Goal: Register for event/course

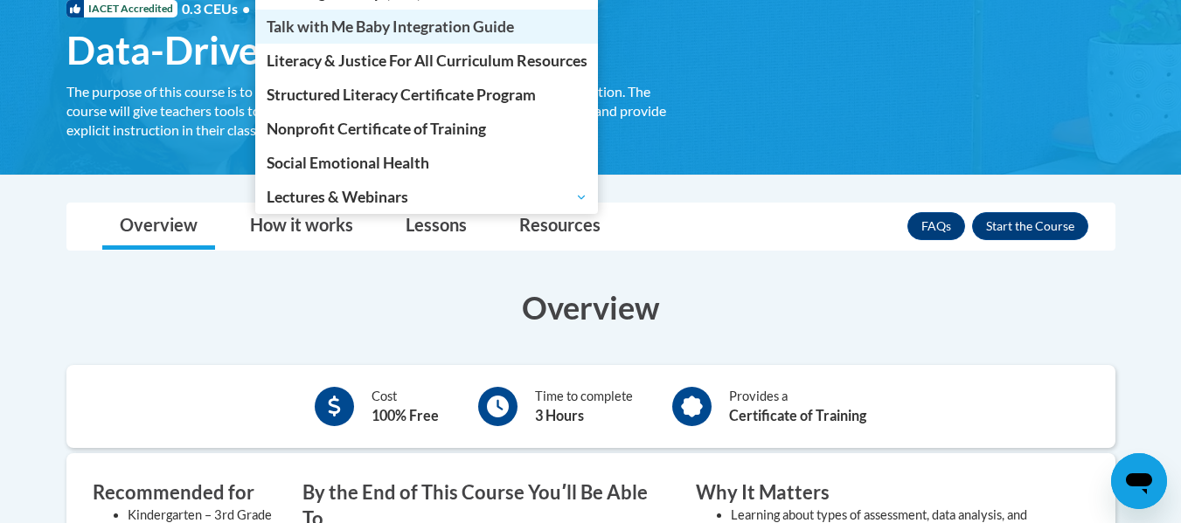
scroll to position [287, 0]
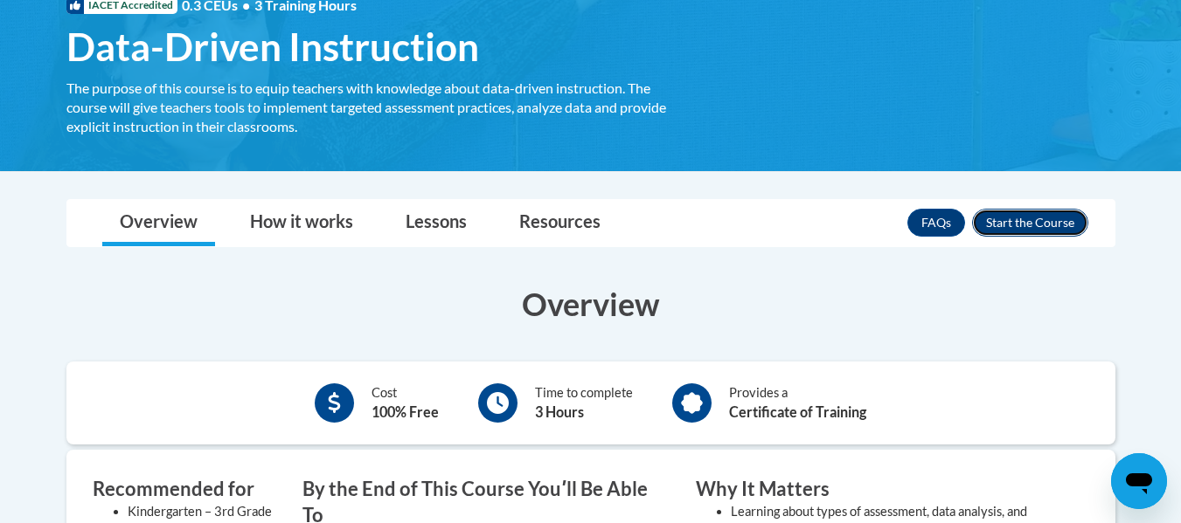
click at [1009, 212] on button "Enroll" at bounding box center [1030, 223] width 116 height 28
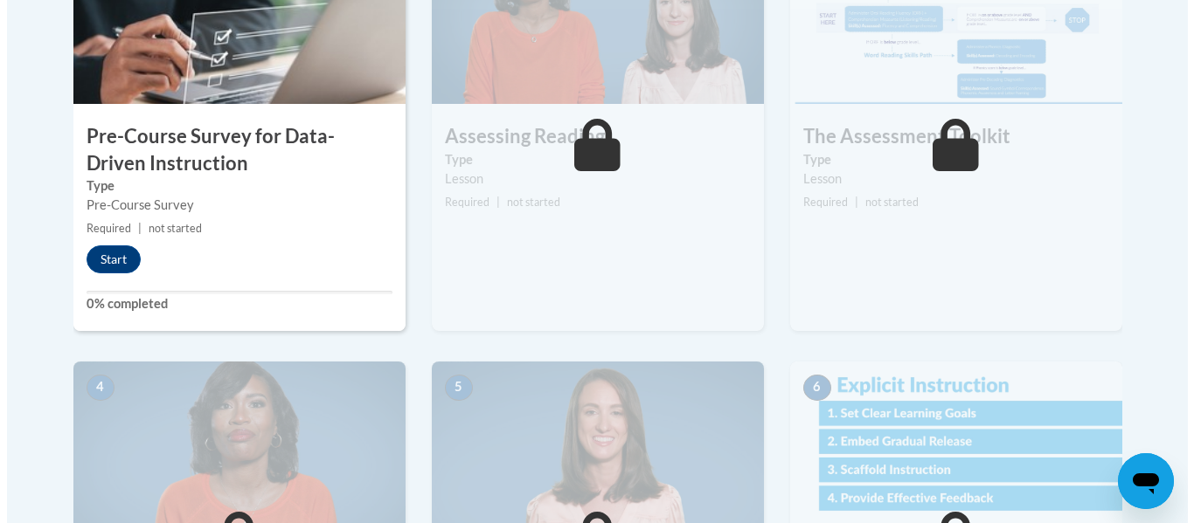
scroll to position [660, 0]
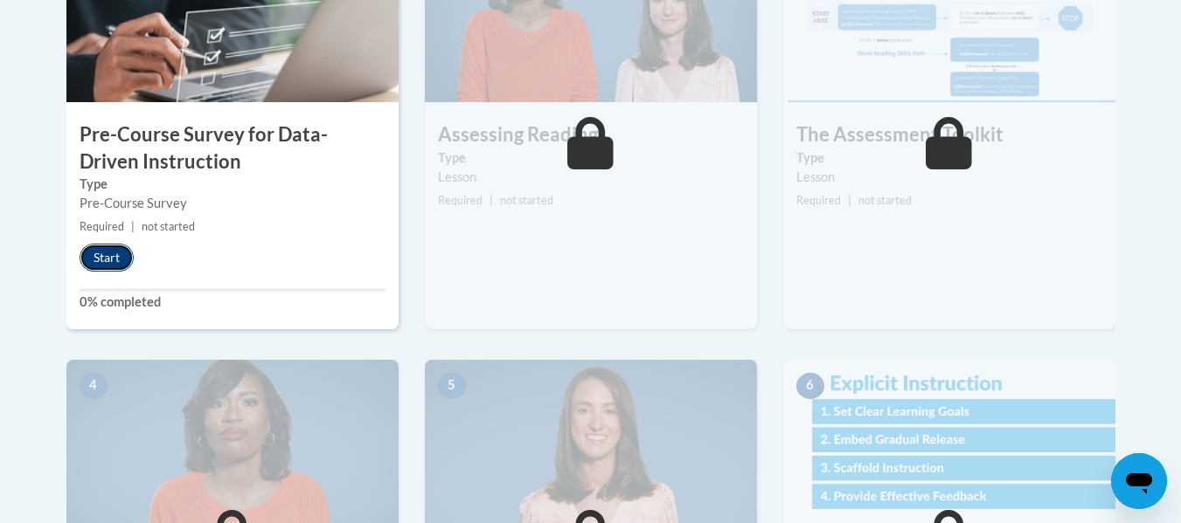
click at [101, 255] on button "Start" at bounding box center [107, 258] width 54 height 28
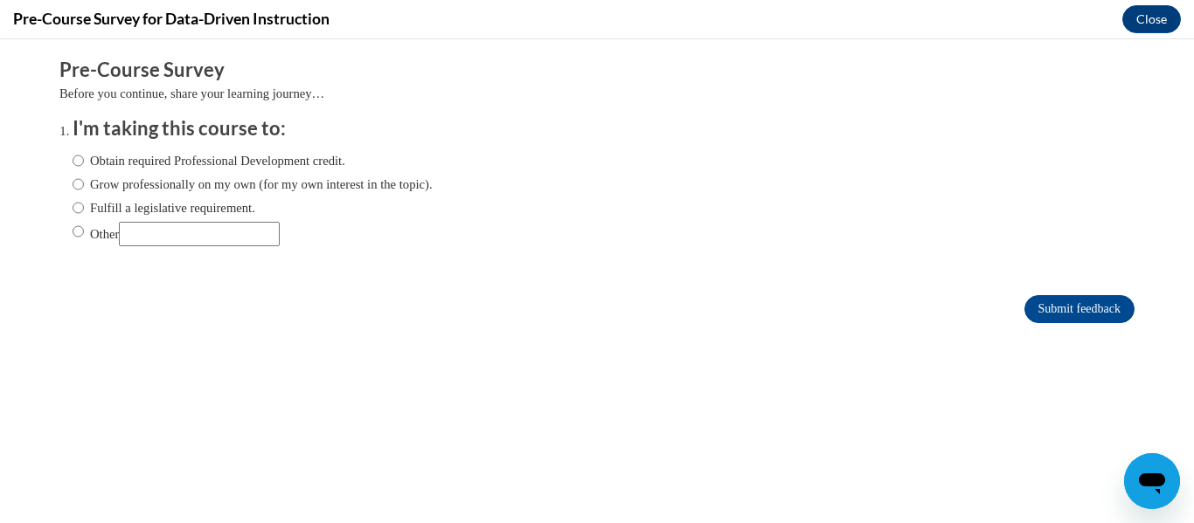
scroll to position [0, 0]
click at [73, 162] on input "Obtain required Professional Development credit." at bounding box center [78, 160] width 11 height 19
radio input "true"
click at [1024, 300] on input "Submit feedback" at bounding box center [1079, 309] width 110 height 28
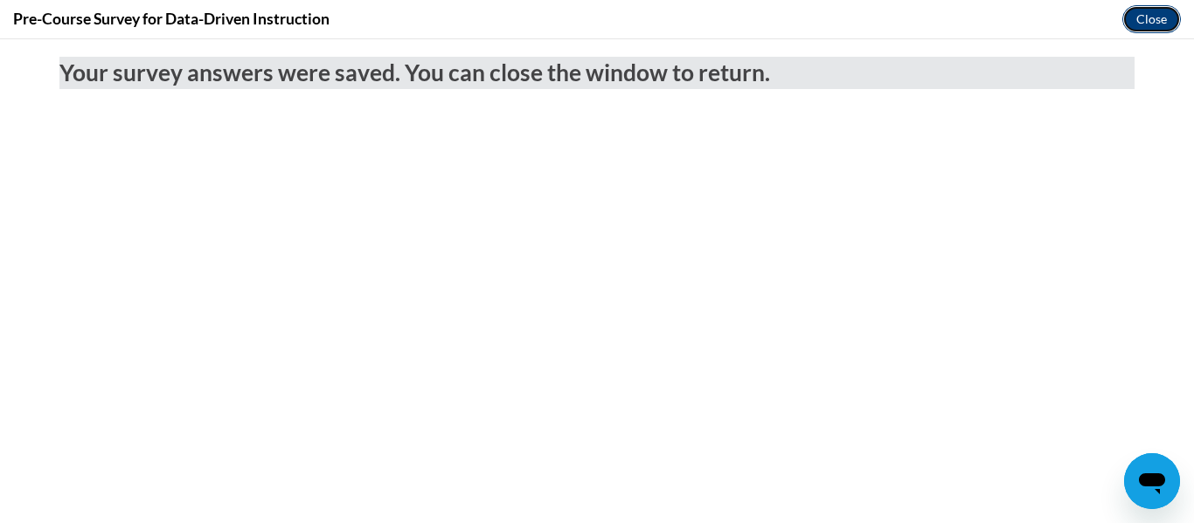
click at [1138, 22] on button "Close" at bounding box center [1151, 19] width 59 height 28
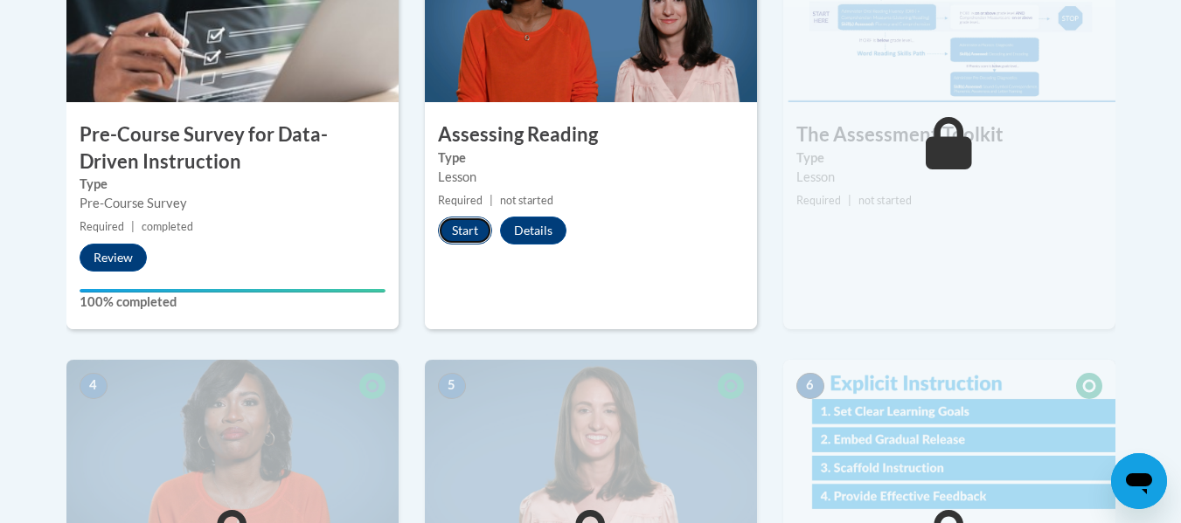
click at [470, 230] on button "Start" at bounding box center [465, 231] width 54 height 28
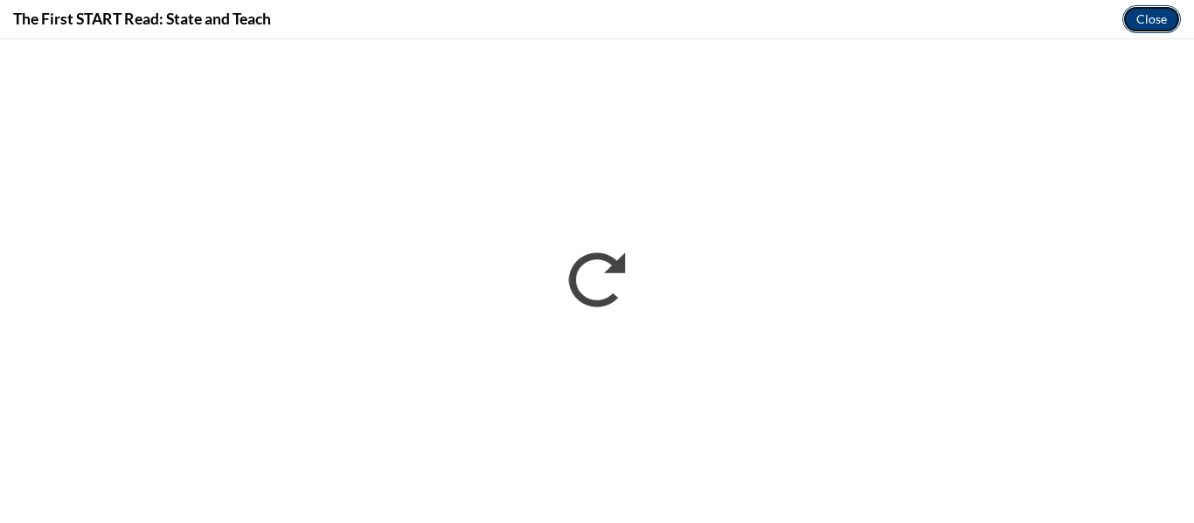
click at [1148, 24] on button "Close" at bounding box center [1151, 19] width 59 height 28
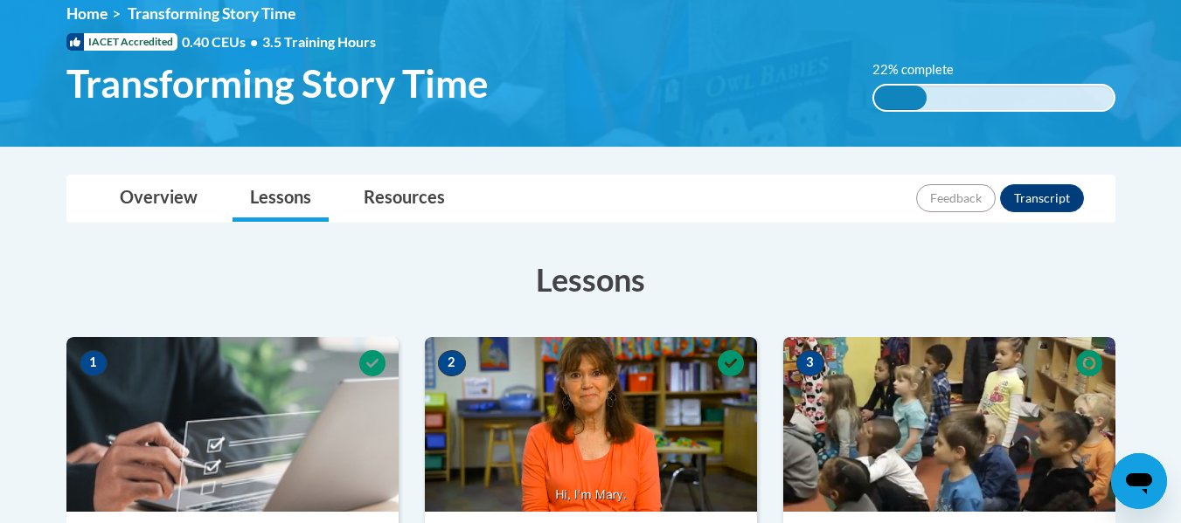
scroll to position [240, 0]
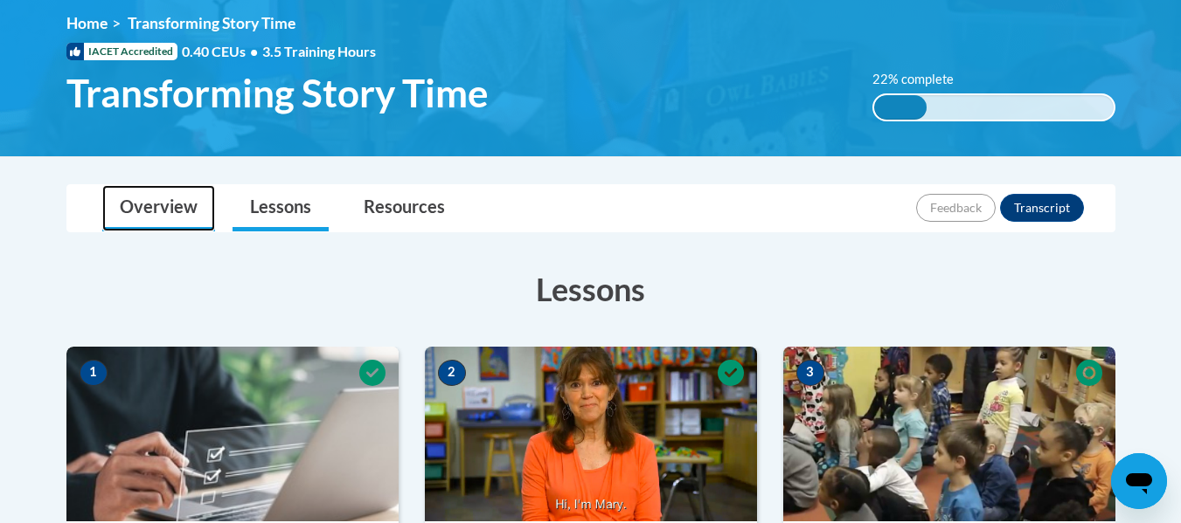
click at [147, 210] on link "Overview" at bounding box center [158, 208] width 113 height 46
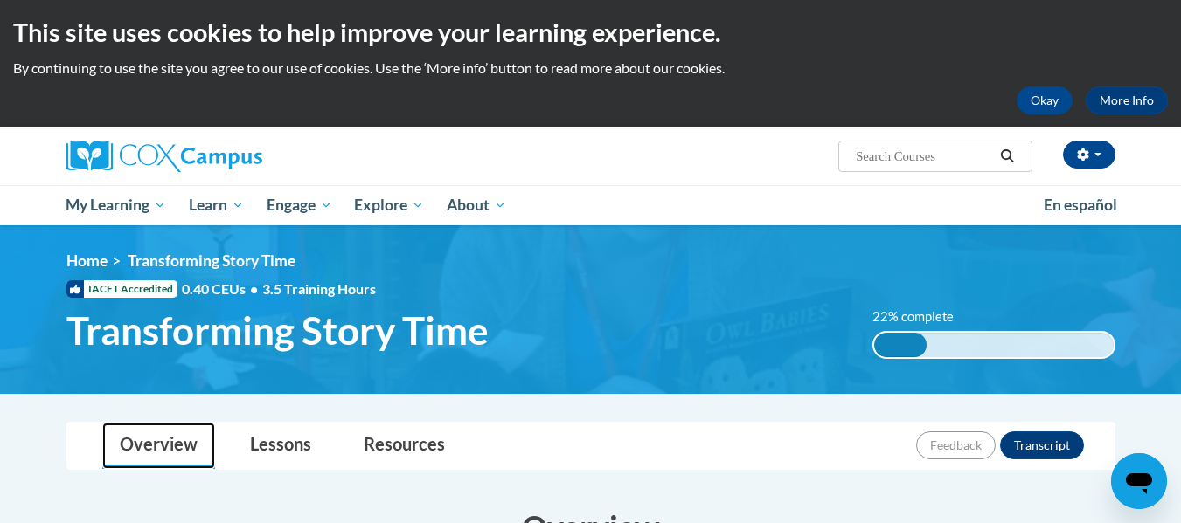
scroll to position [7, 0]
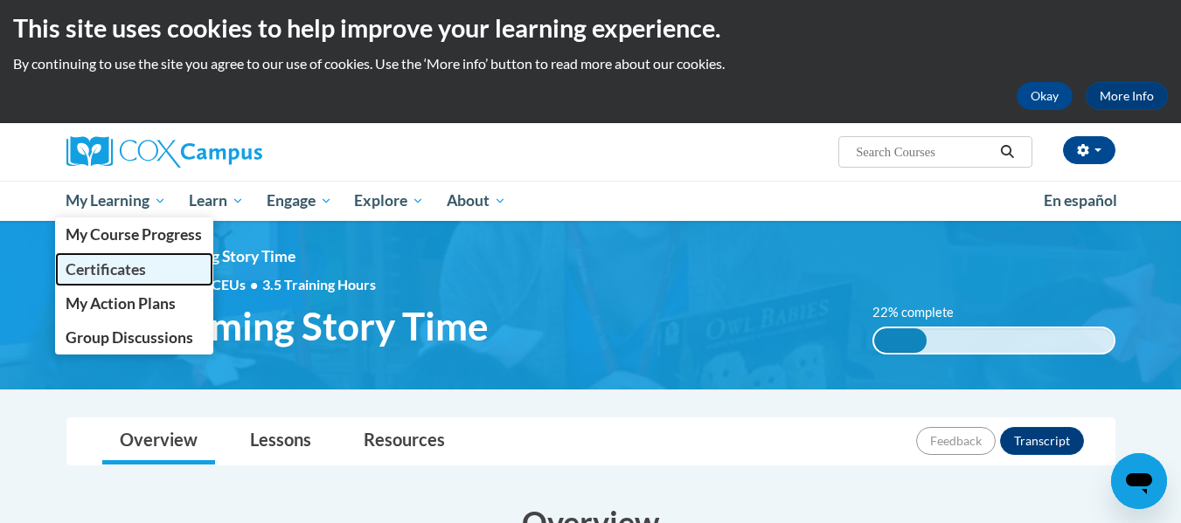
click at [119, 268] on span "Certificates" at bounding box center [106, 269] width 80 height 18
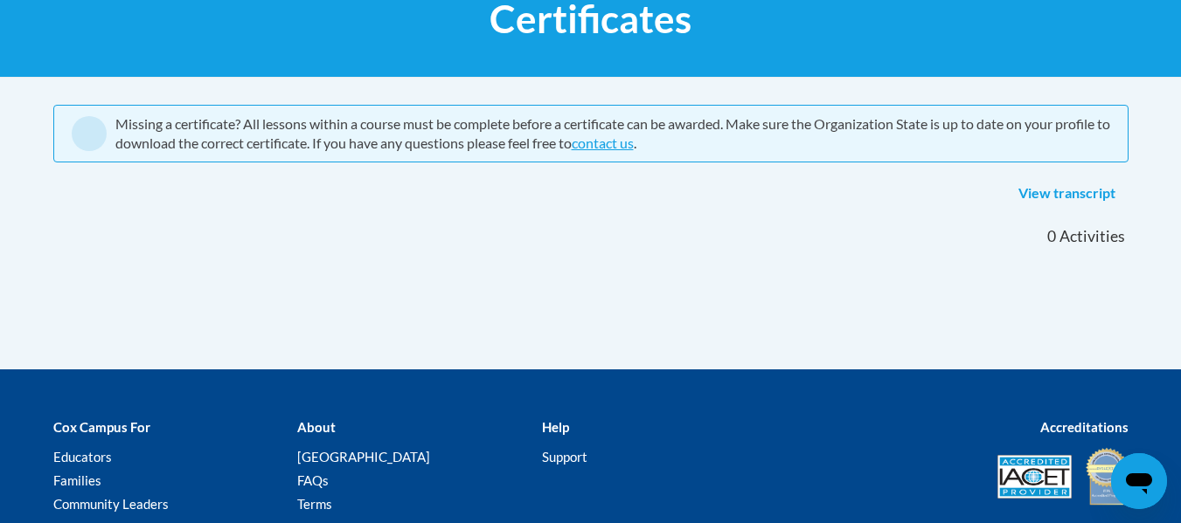
scroll to position [288, 0]
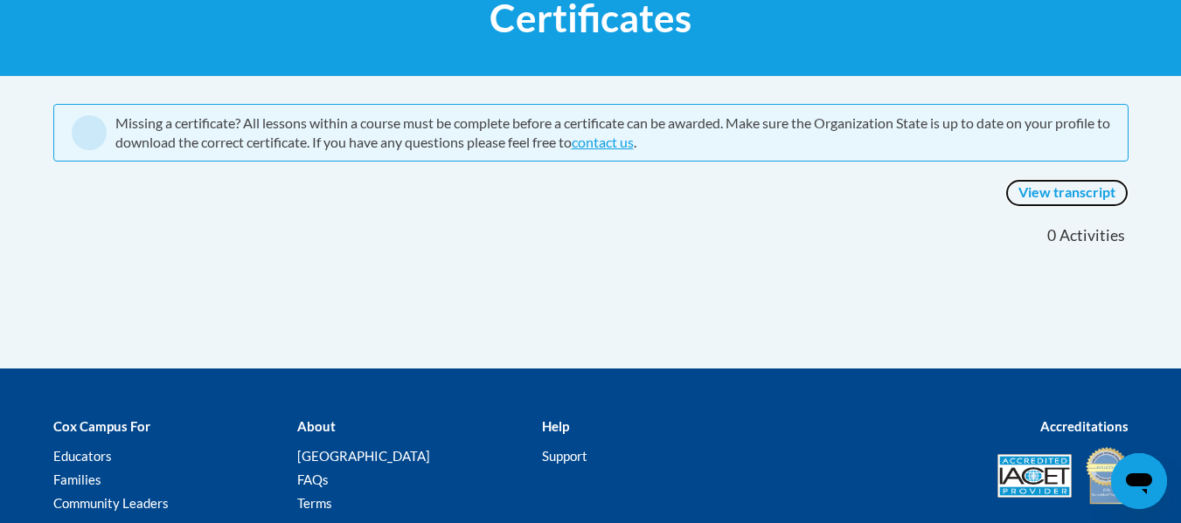
click at [1029, 181] on link "View transcript" at bounding box center [1066, 193] width 123 height 28
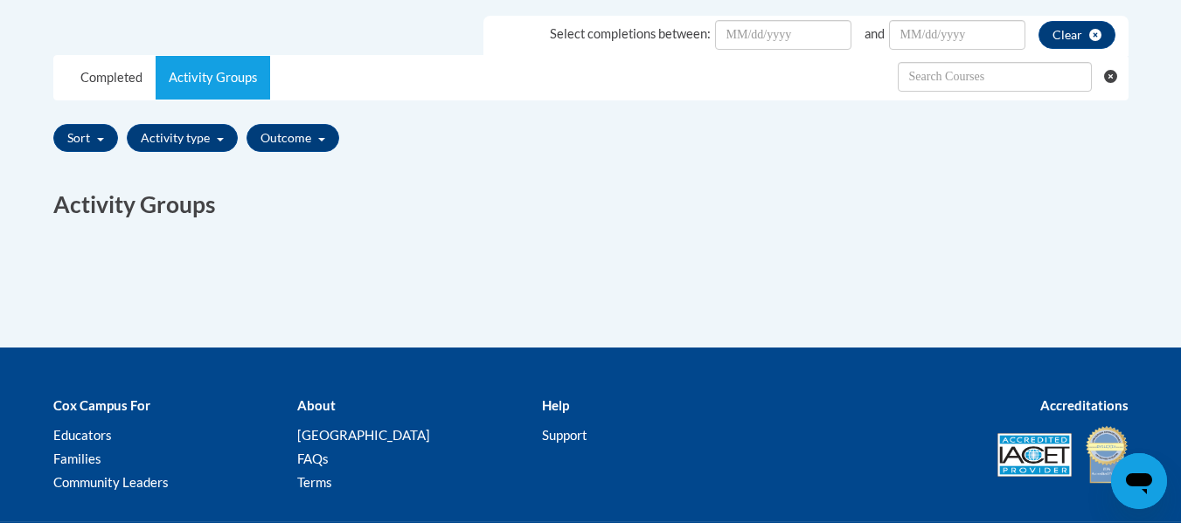
scroll to position [523, 0]
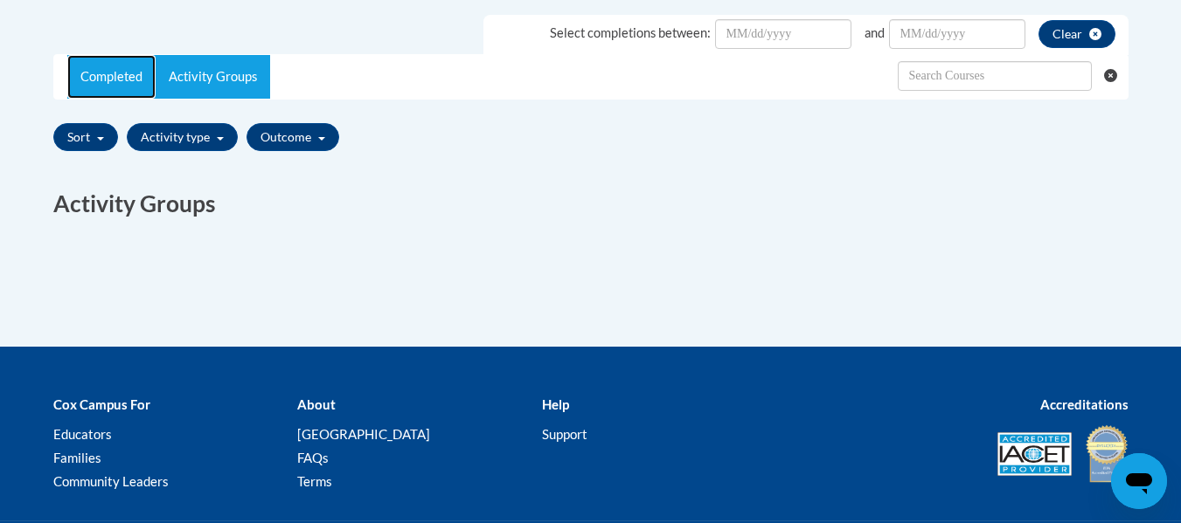
click at [127, 71] on link "Completed" at bounding box center [111, 77] width 88 height 44
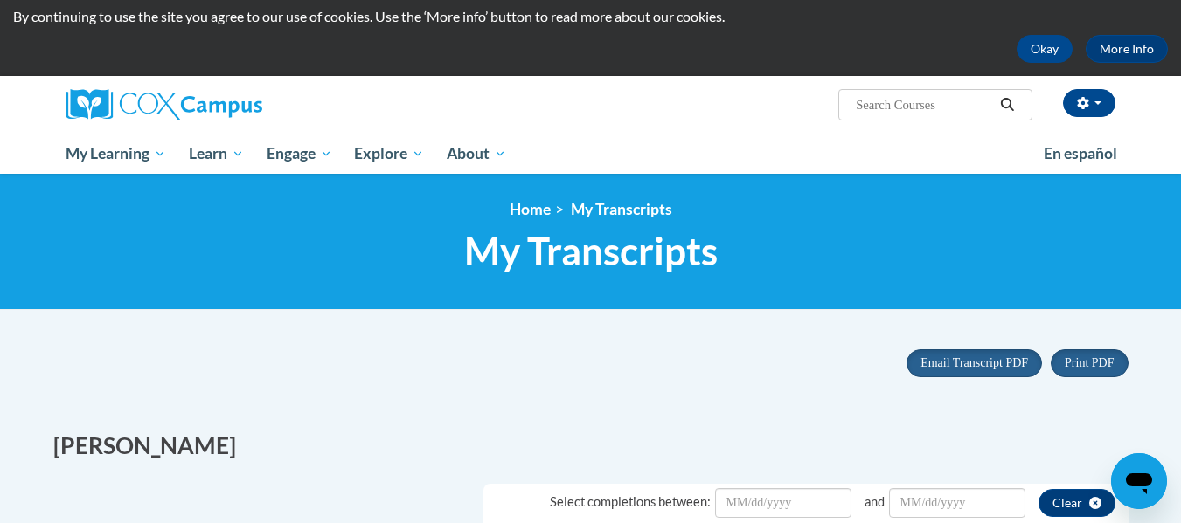
scroll to position [56, 0]
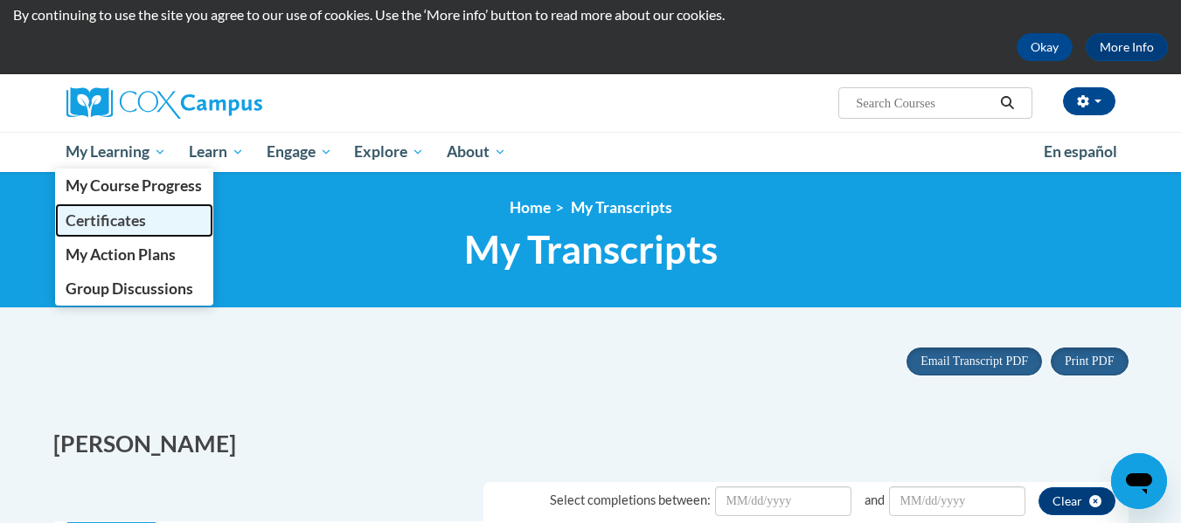
click at [123, 218] on span "Certificates" at bounding box center [106, 220] width 80 height 18
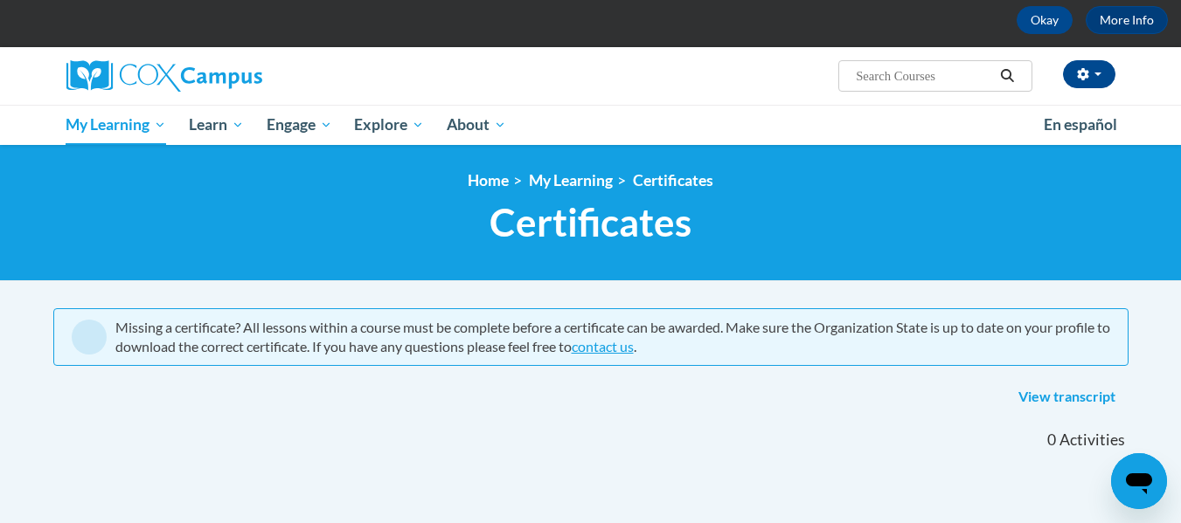
scroll to position [85, 0]
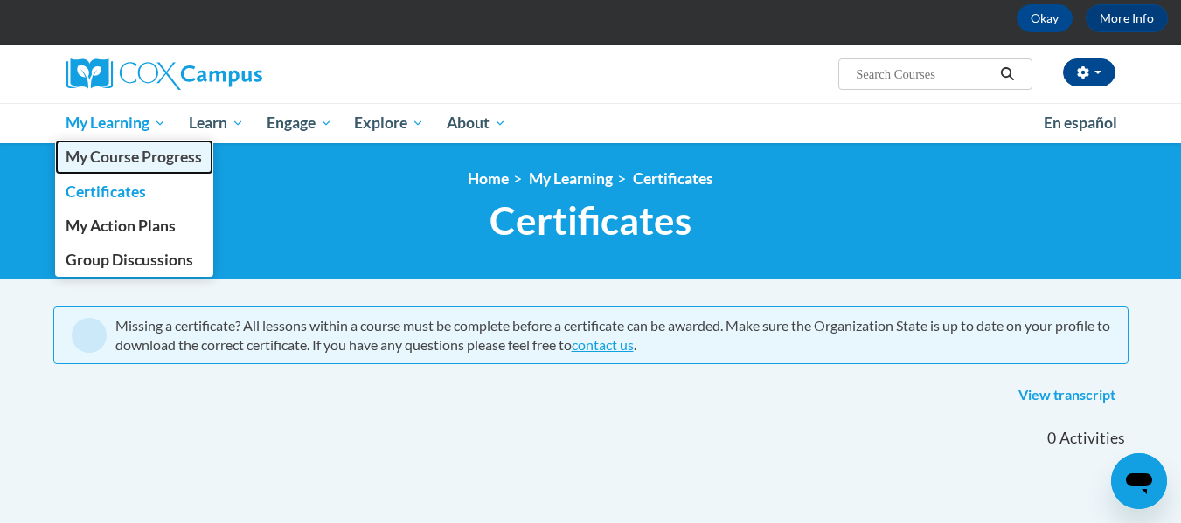
click at [128, 147] on link "My Course Progress" at bounding box center [134, 157] width 159 height 34
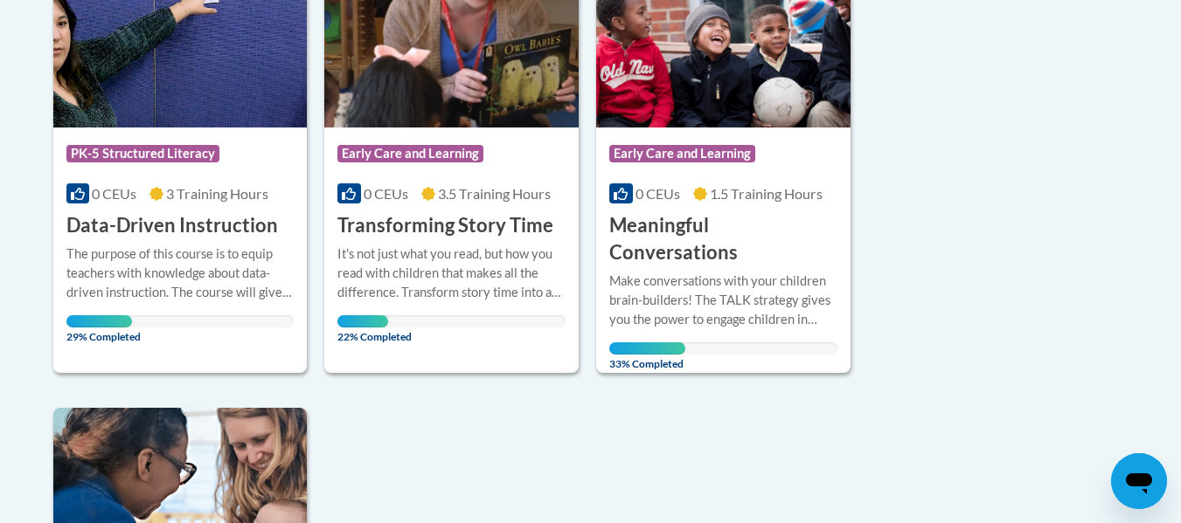
scroll to position [494, 0]
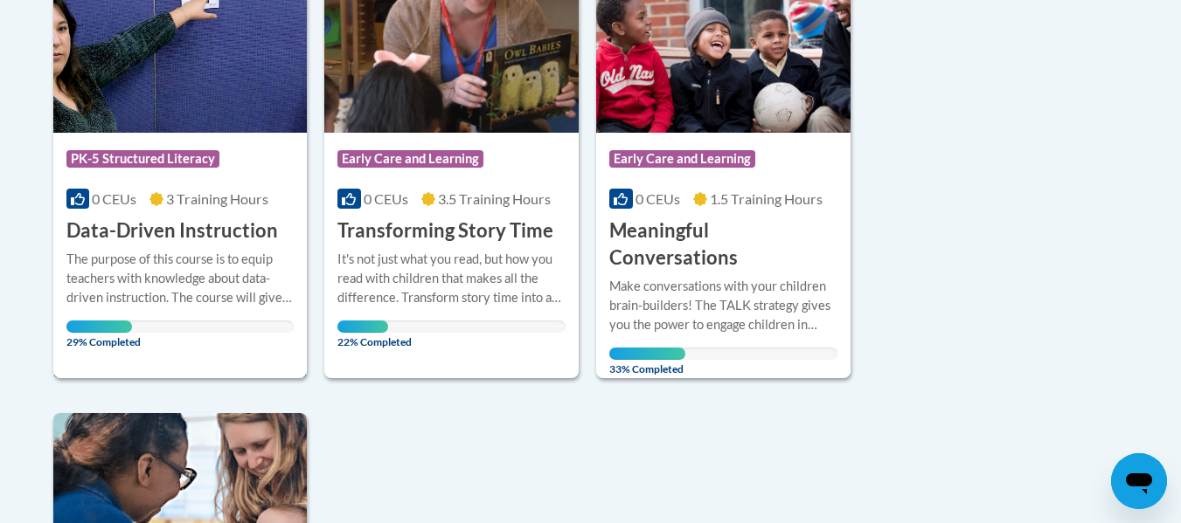
click at [202, 281] on div "The purpose of this course is to equip teachers with knowledge about data-drive…" at bounding box center [180, 279] width 228 height 58
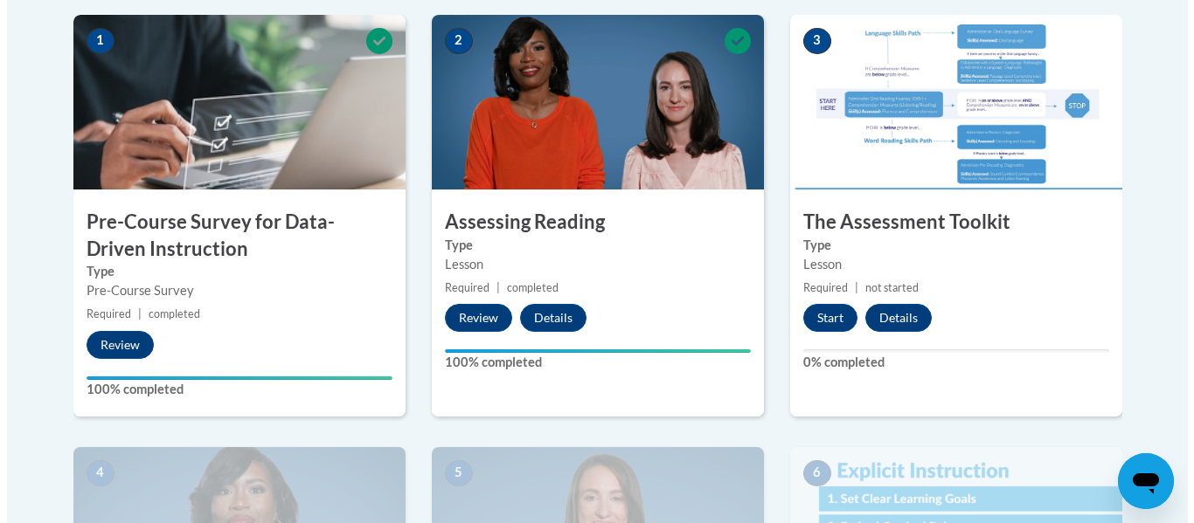
scroll to position [628, 0]
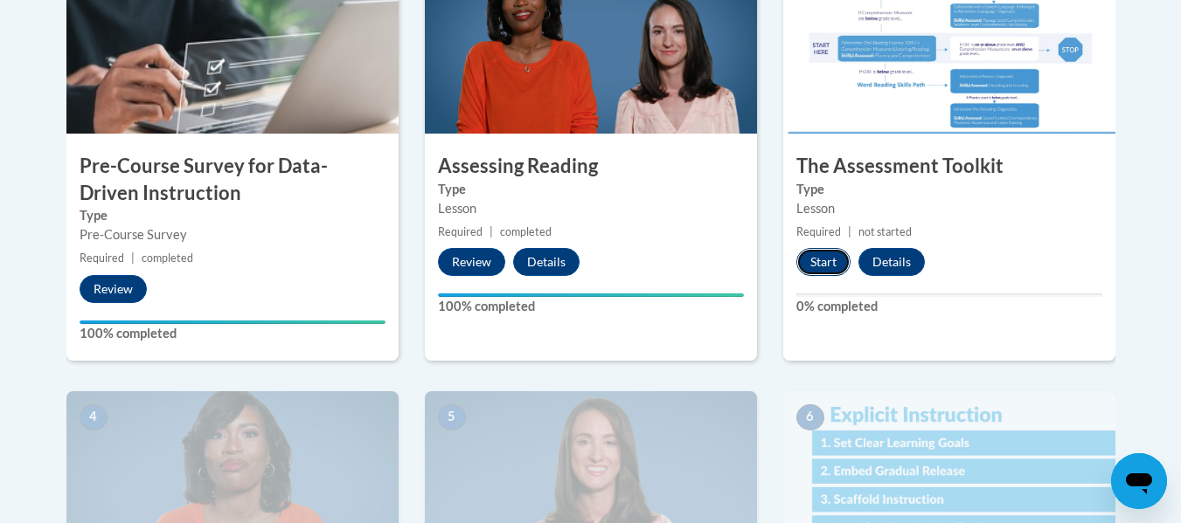
click at [826, 260] on button "Start" at bounding box center [823, 262] width 54 height 28
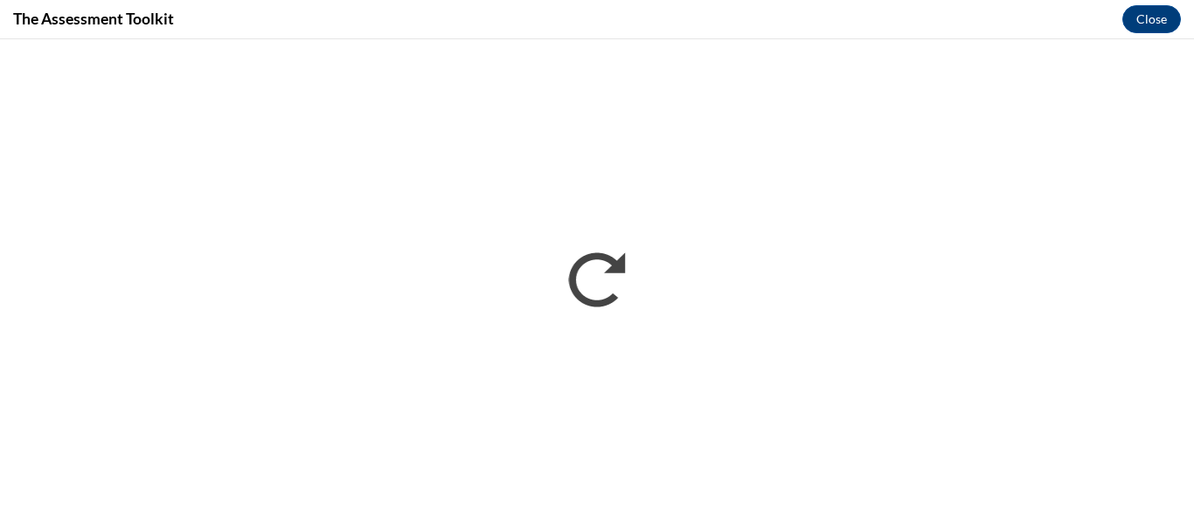
scroll to position [0, 0]
